Goal: Information Seeking & Learning: Learn about a topic

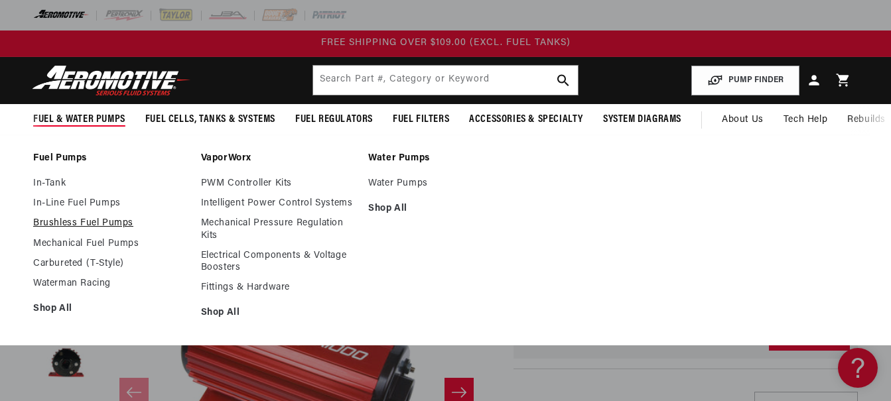
click at [62, 220] on link "Brushless Fuel Pumps" at bounding box center [110, 224] width 155 height 12
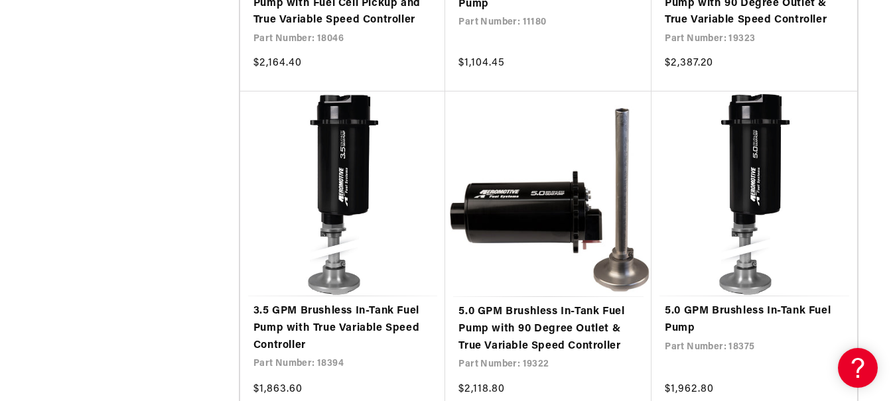
scroll to position [2237, 0]
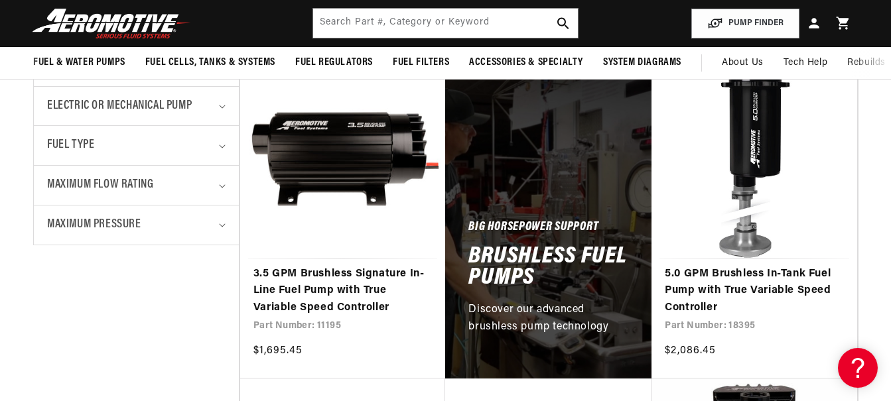
scroll to position [545, 0]
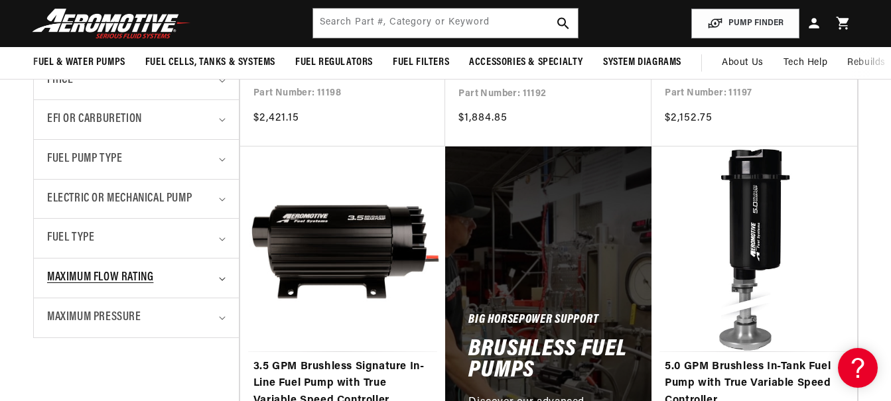
click at [161, 274] on div "Maximum Flow Rating" at bounding box center [130, 278] width 167 height 19
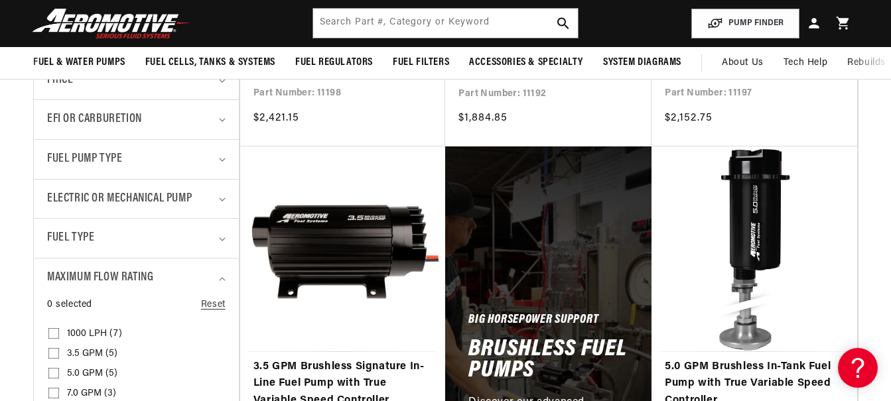
click at [54, 332] on input "1000 LPH (7) 1000 LPH (7 products)" at bounding box center [53, 336] width 11 height 11
checkbox input "true"
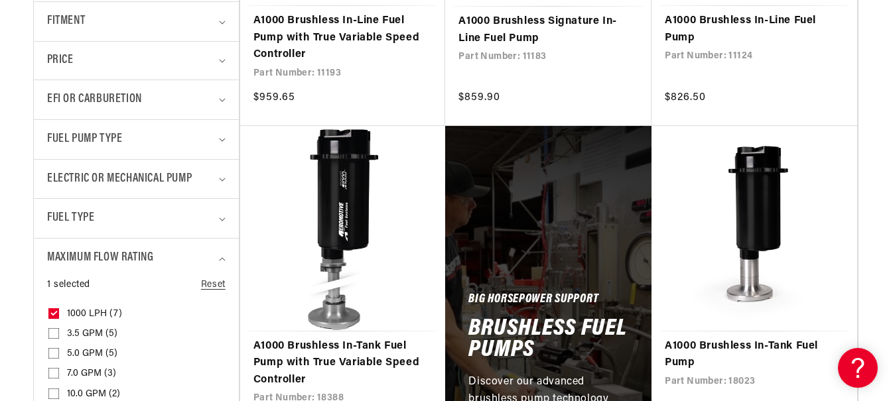
scroll to position [650, 0]
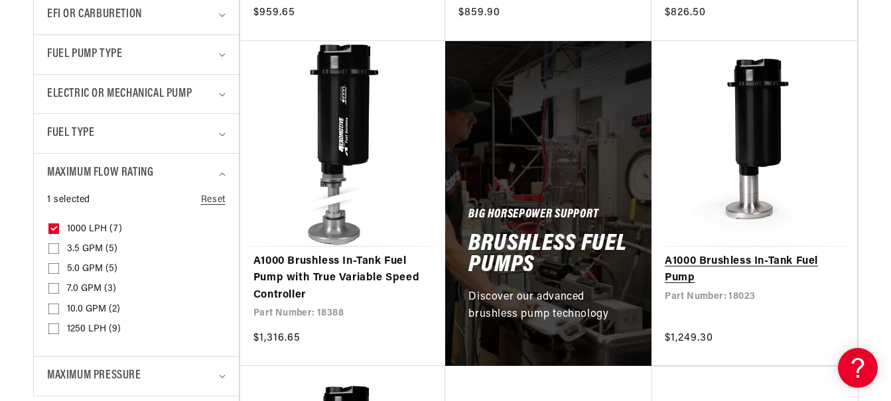
click at [744, 261] on link "A1000 Brushless In-Tank Fuel Pump" at bounding box center [754, 270] width 179 height 34
